Goal: Entertainment & Leisure: Browse casually

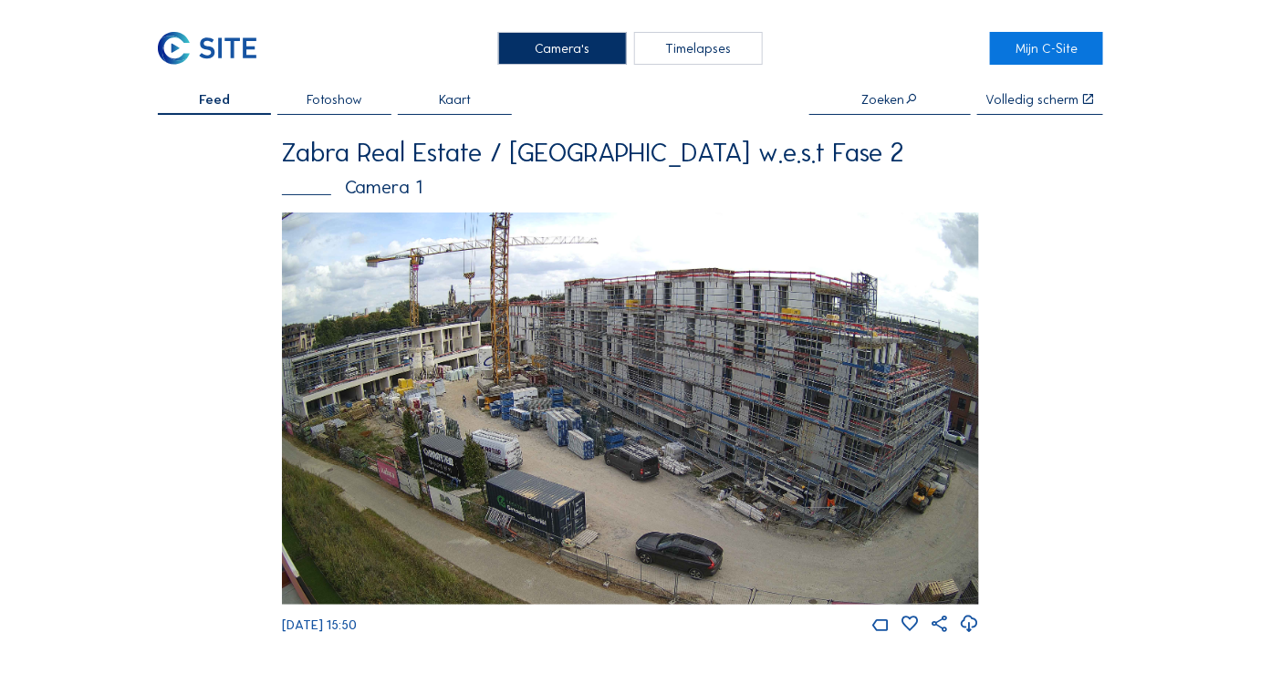
click at [399, 221] on img at bounding box center [630, 409] width 697 height 392
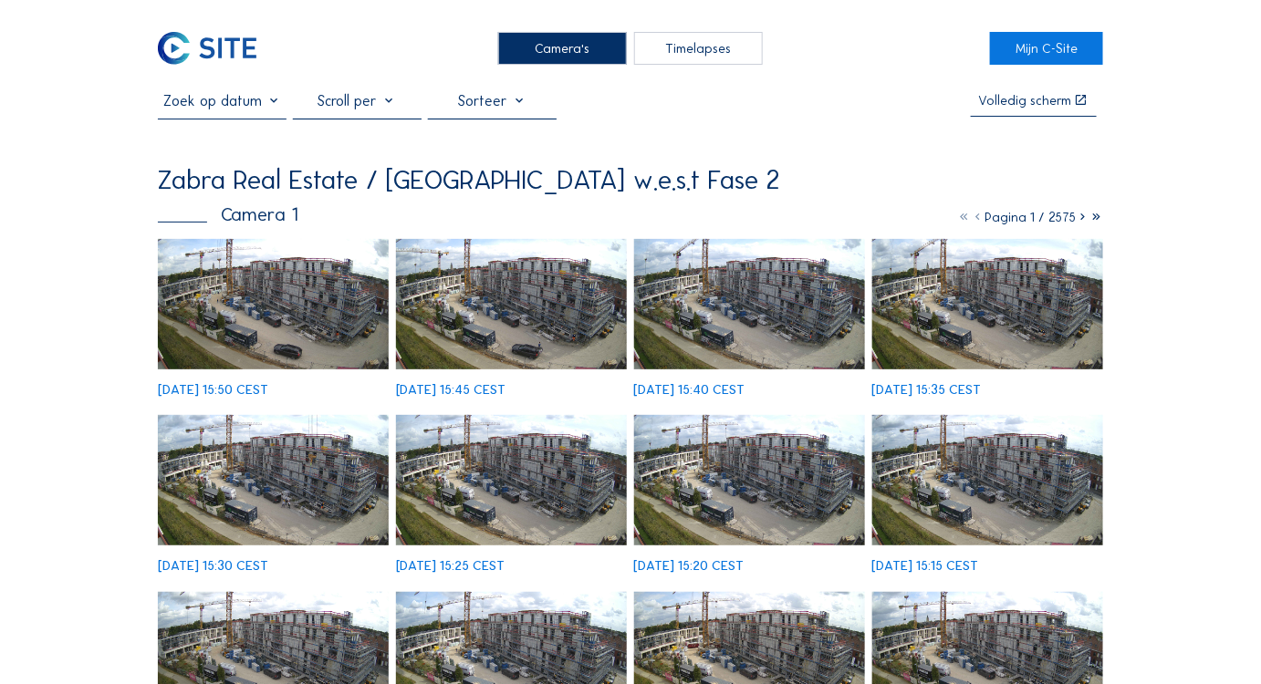
click at [225, 332] on img at bounding box center [274, 304] width 232 height 130
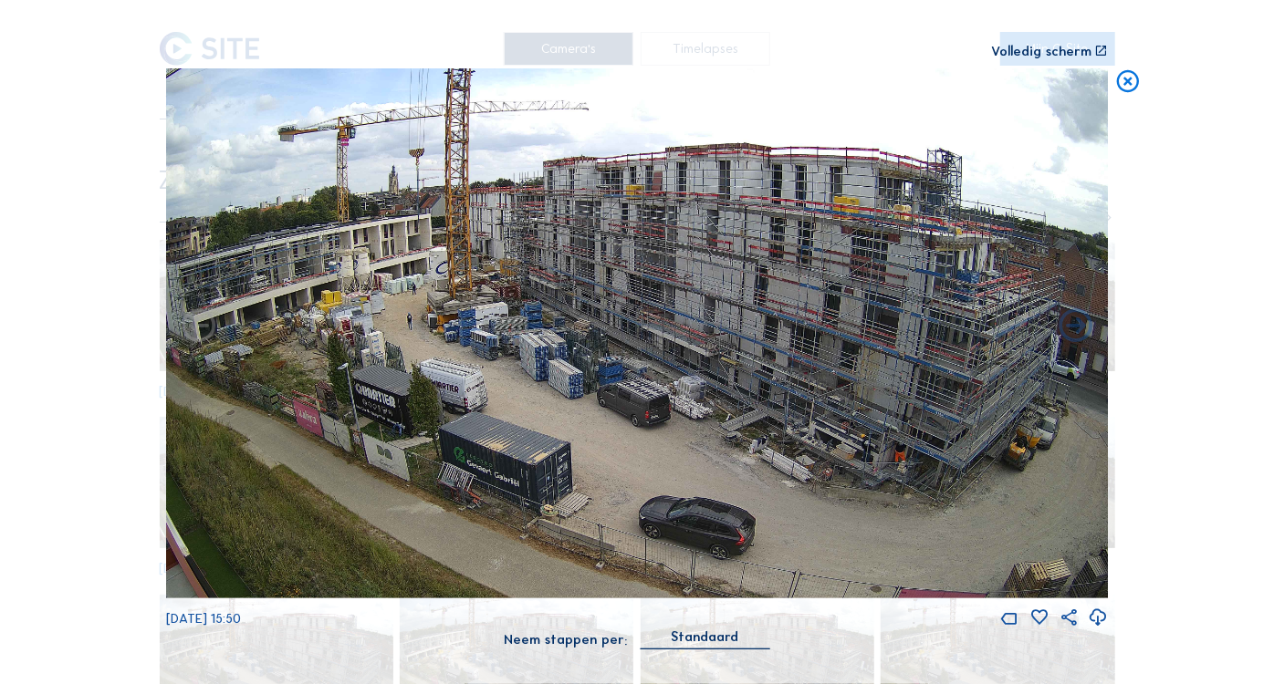
click at [1043, 46] on div "Volledig scherm" at bounding box center [1041, 52] width 100 height 14
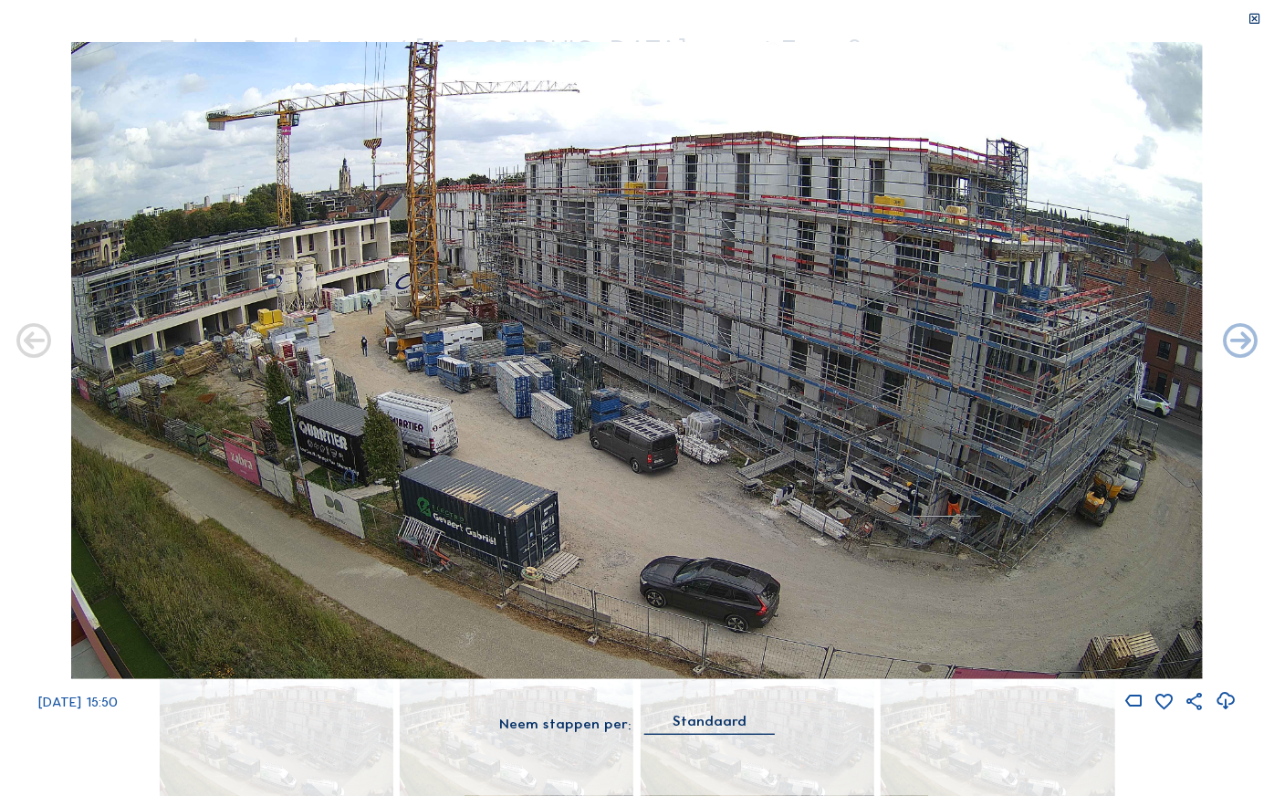
drag, startPoint x: 687, startPoint y: 423, endPoint x: 643, endPoint y: 410, distance: 45.9
click at [686, 424] on img at bounding box center [636, 360] width 1131 height 637
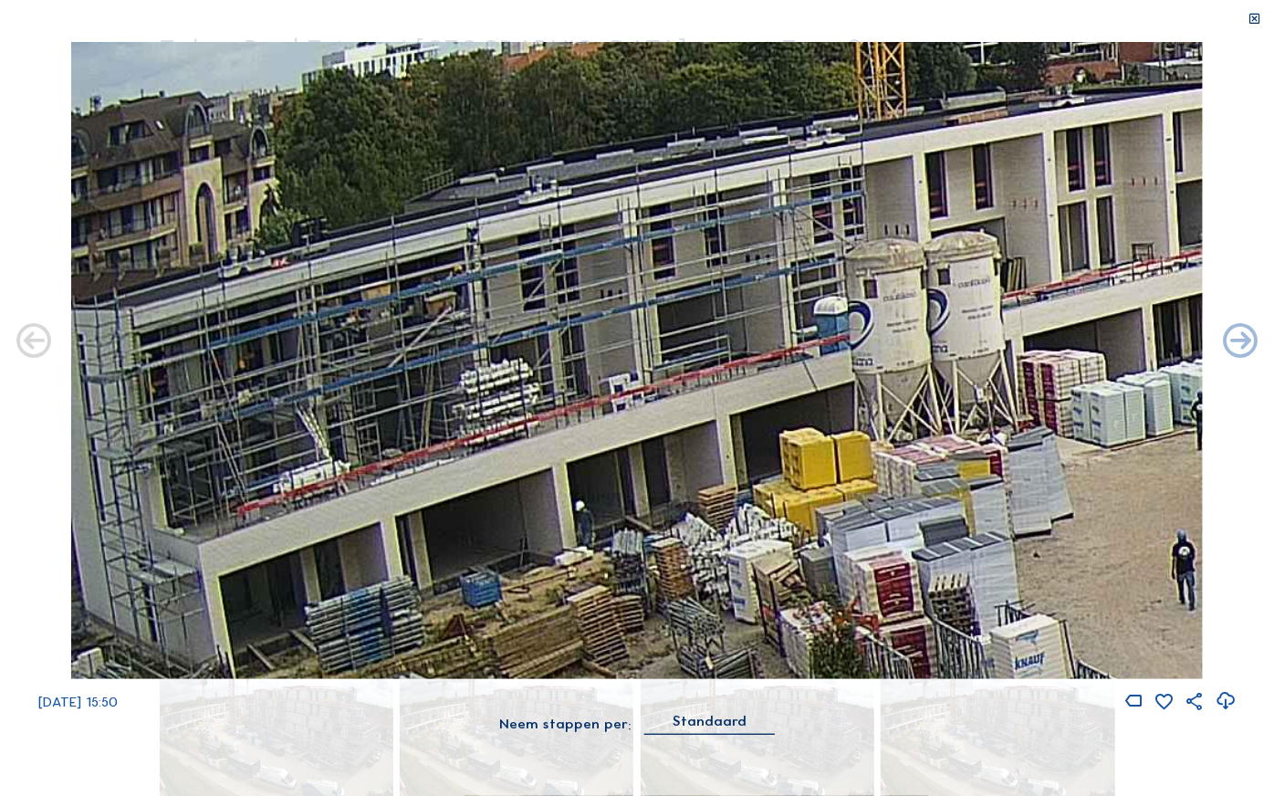
drag, startPoint x: 332, startPoint y: 285, endPoint x: 741, endPoint y: 289, distance: 408.8
click at [741, 289] on img at bounding box center [636, 360] width 1131 height 637
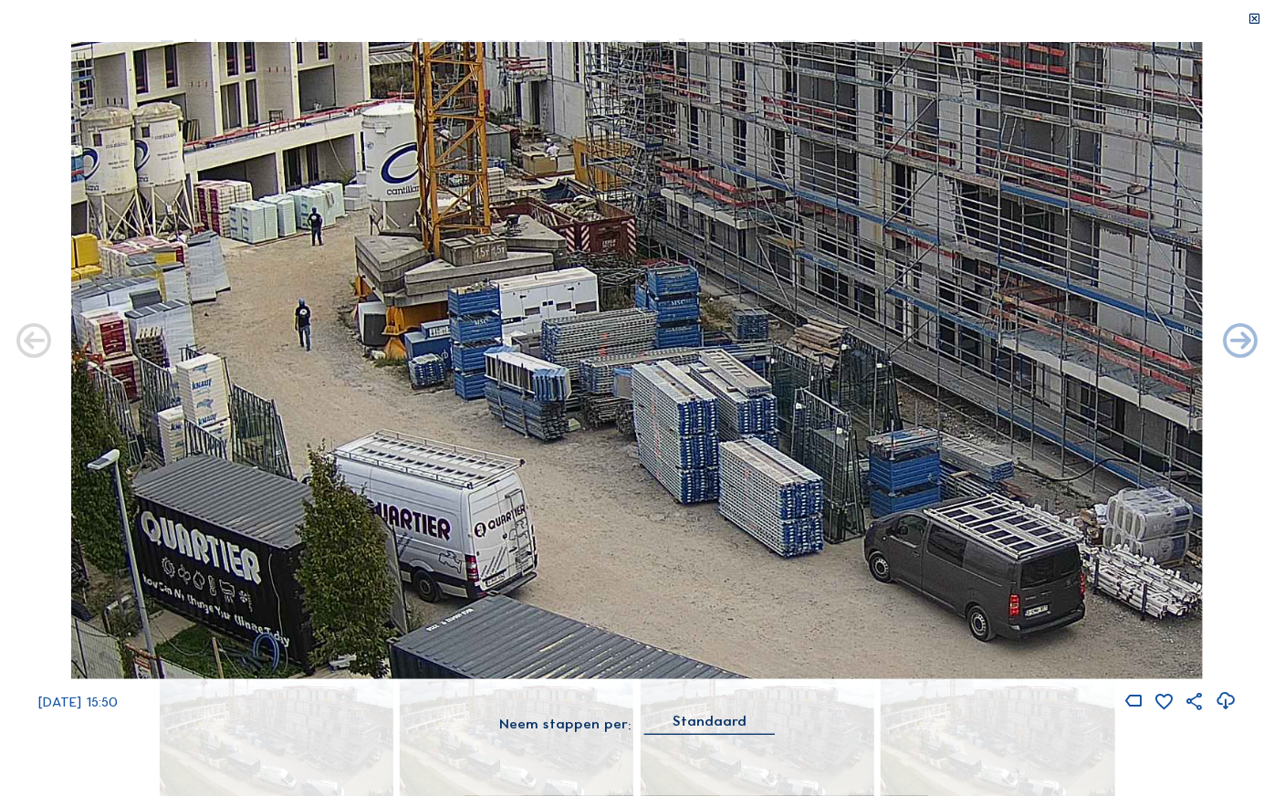
drag, startPoint x: 793, startPoint y: 391, endPoint x: 168, endPoint y: 216, distance: 648.9
click at [168, 216] on img at bounding box center [636, 360] width 1131 height 637
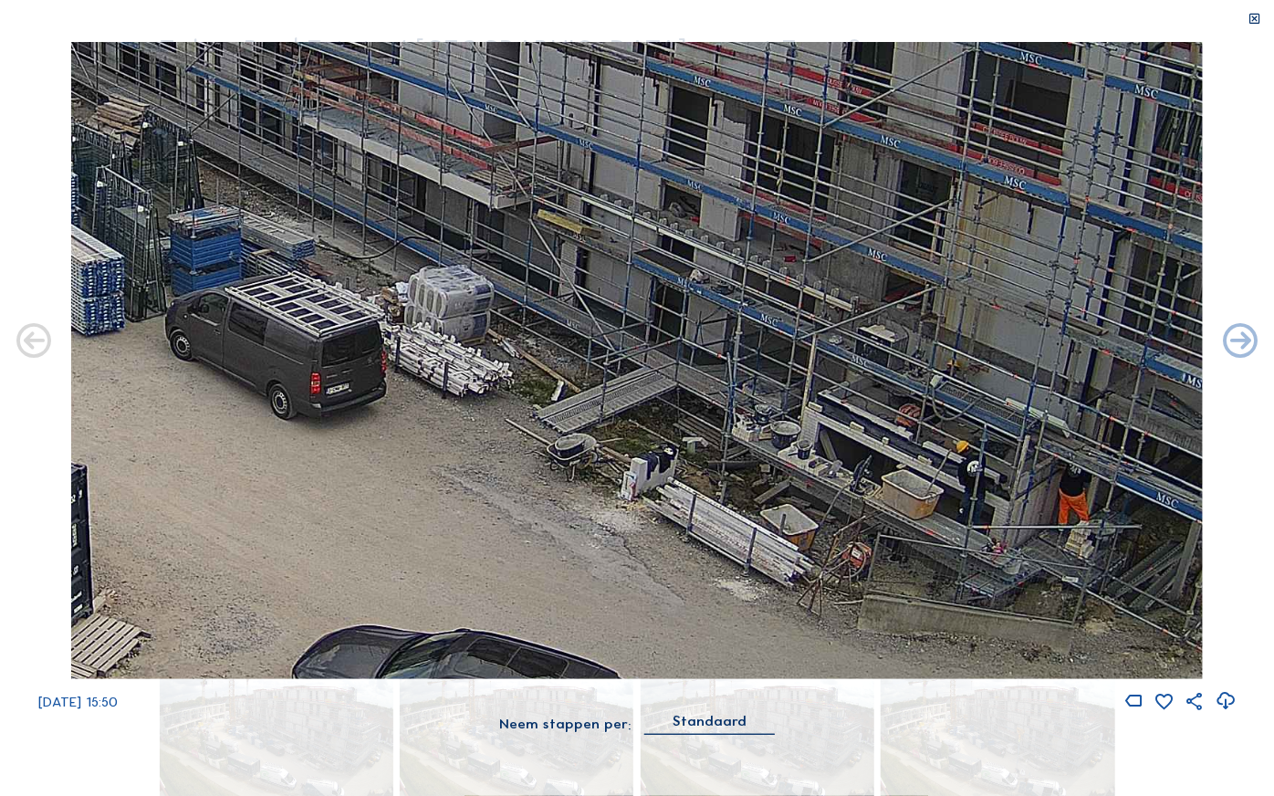
drag, startPoint x: 828, startPoint y: 363, endPoint x: 255, endPoint y: 153, distance: 609.4
click at [255, 153] on img at bounding box center [636, 360] width 1131 height 637
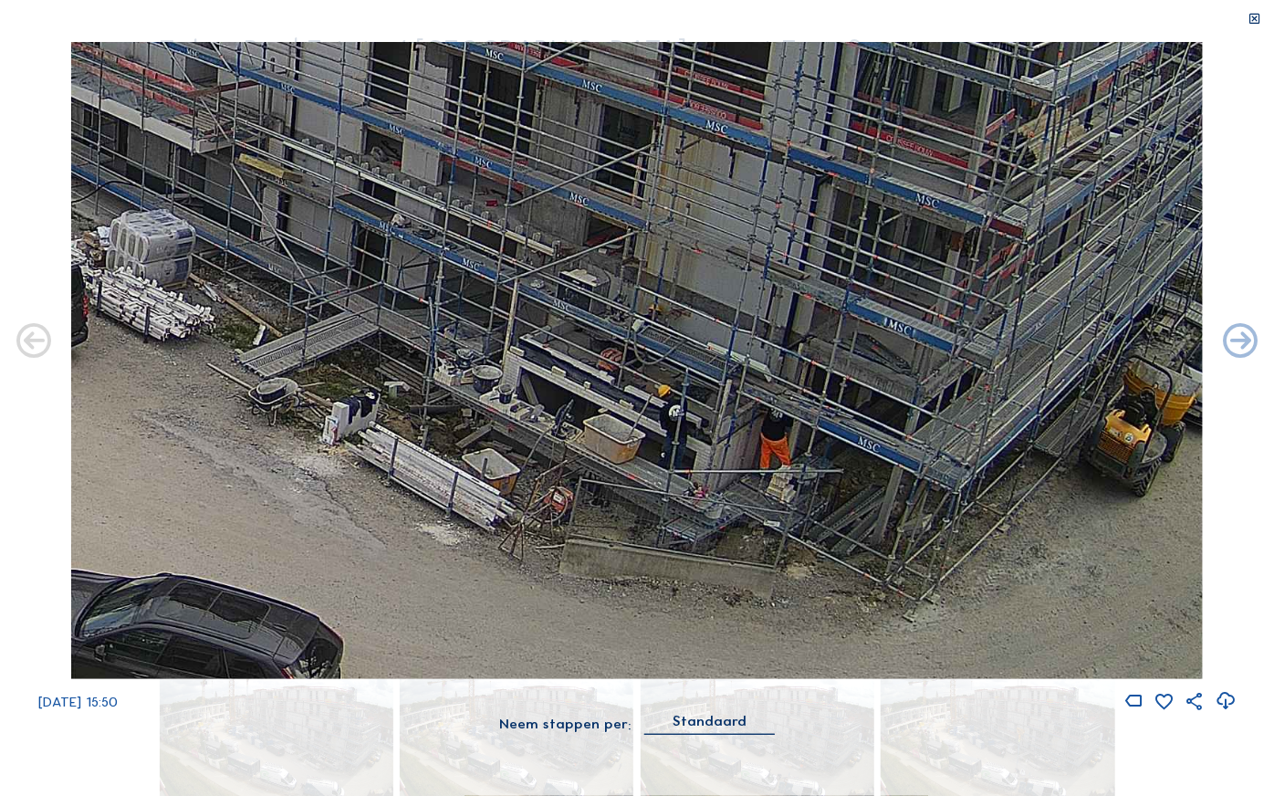
drag, startPoint x: 978, startPoint y: 435, endPoint x: 681, endPoint y: 380, distance: 302.6
click at [681, 380] on img at bounding box center [636, 360] width 1131 height 637
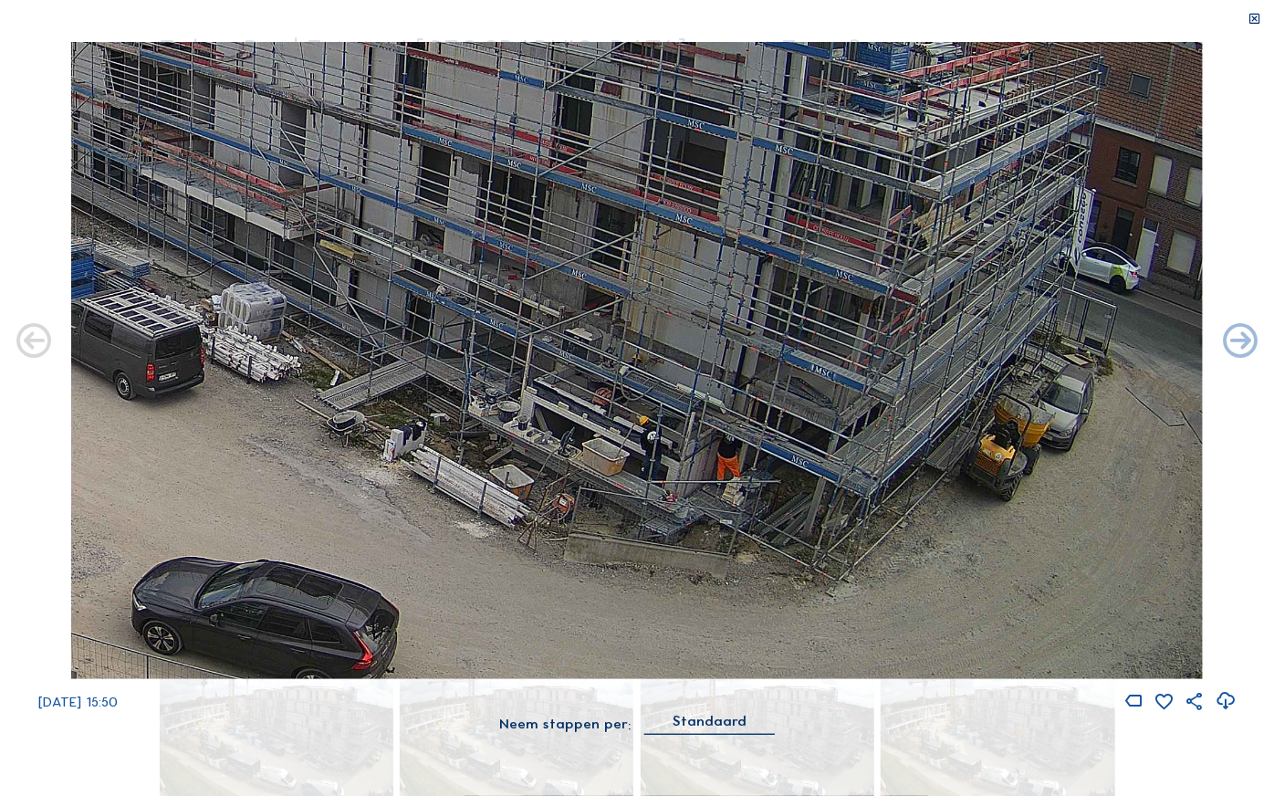
drag, startPoint x: 1170, startPoint y: 636, endPoint x: 750, endPoint y: 558, distance: 427.0
click at [759, 564] on img at bounding box center [636, 360] width 1131 height 637
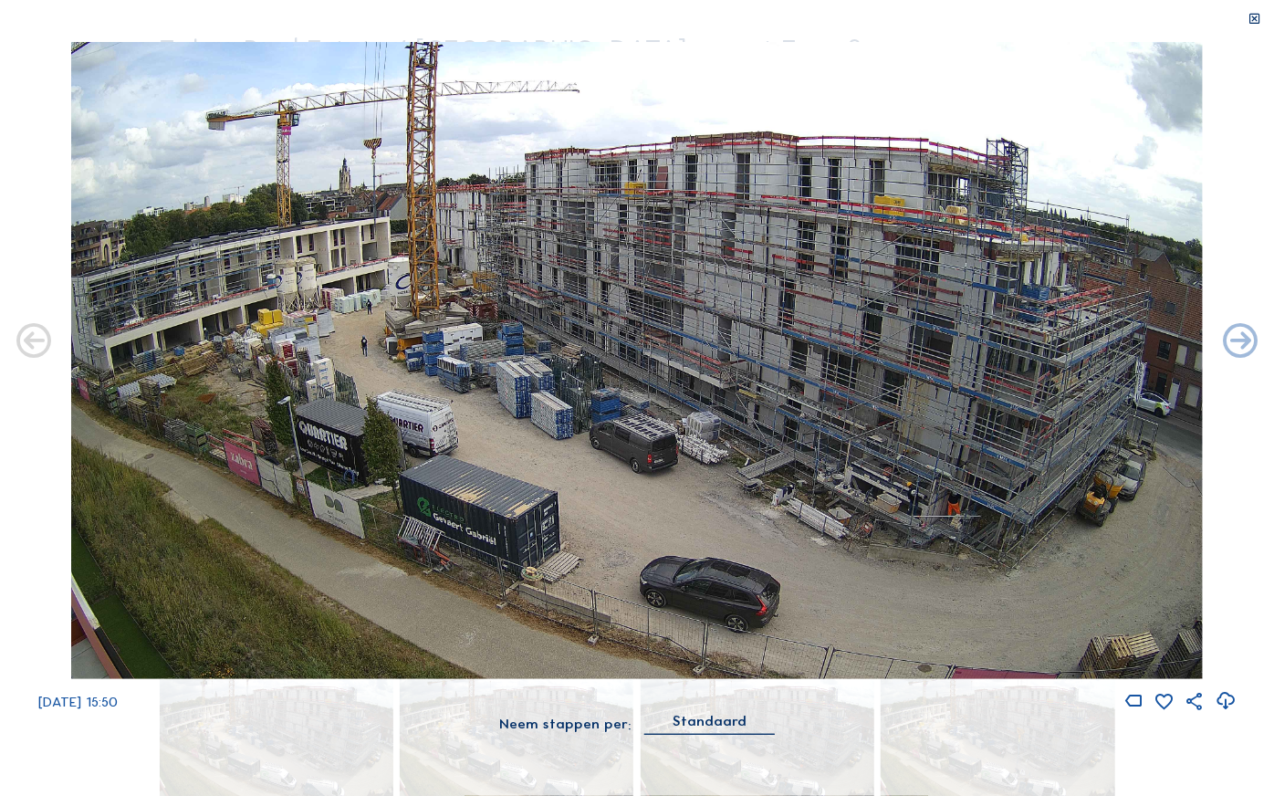
click at [1255, 27] on div at bounding box center [1254, 19] width 39 height 38
click at [1252, 17] on icon at bounding box center [1254, 19] width 14 height 14
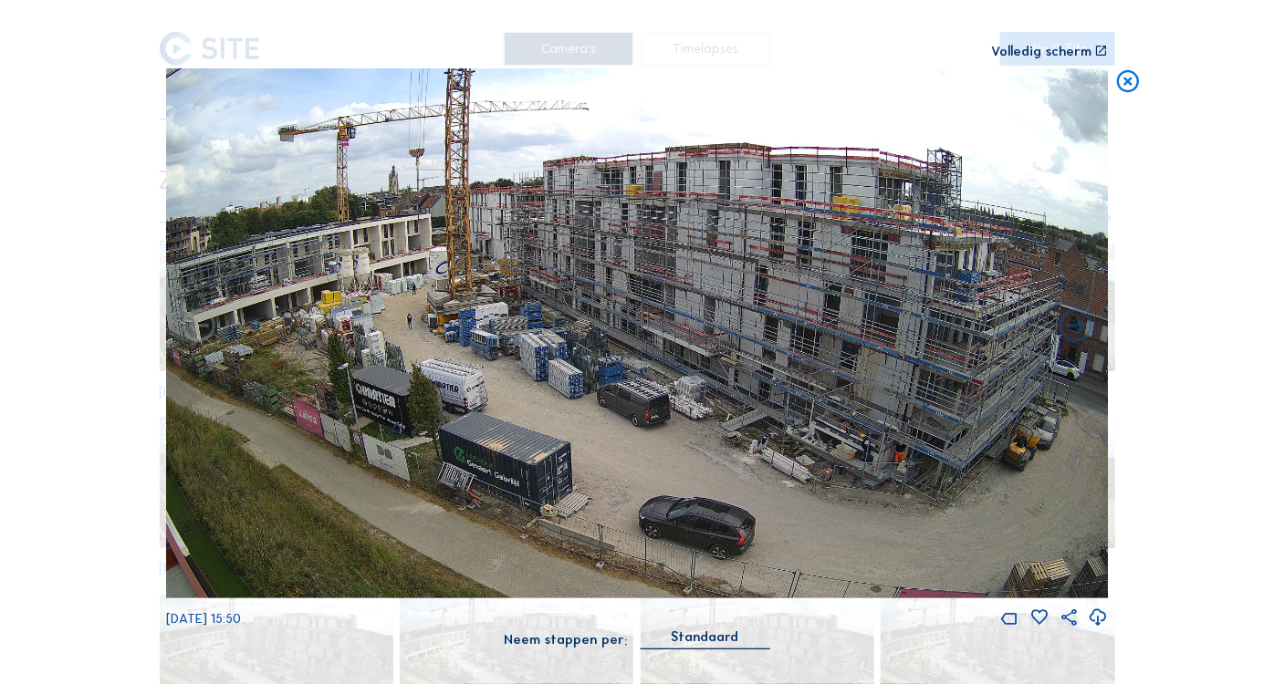
click at [1130, 88] on icon at bounding box center [1127, 81] width 26 height 27
